Goal: Task Accomplishment & Management: Manage account settings

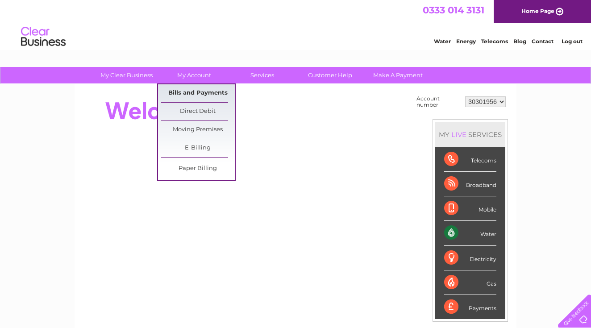
click at [196, 92] on link "Bills and Payments" at bounding box center [198, 93] width 74 height 18
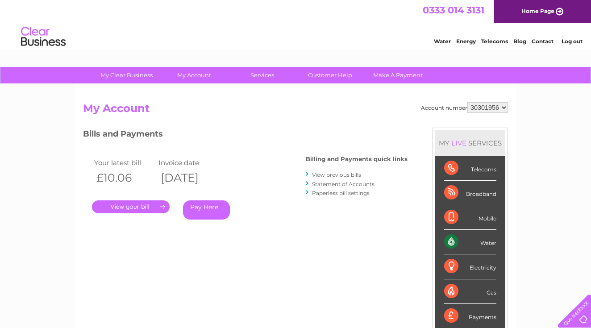
click at [148, 206] on link "." at bounding box center [131, 206] width 78 height 13
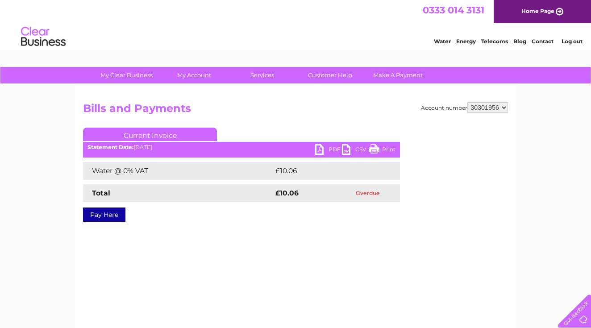
click at [322, 147] on link "PDF" at bounding box center [328, 150] width 27 height 13
